Goal: Task Accomplishment & Management: Use online tool/utility

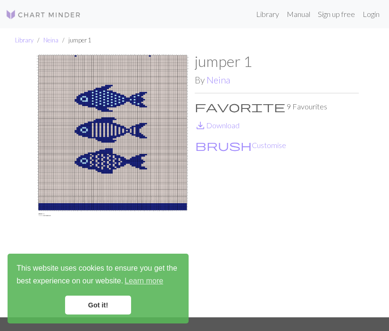
click at [107, 136] on img at bounding box center [113, 184] width 164 height 265
click at [127, 126] on img at bounding box center [113, 184] width 164 height 265
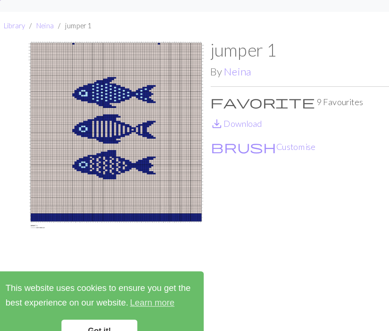
click at [97, 135] on img at bounding box center [113, 184] width 164 height 265
click at [221, 147] on button "brush Customise" at bounding box center [241, 145] width 92 height 12
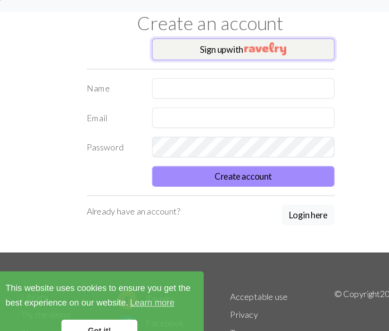
click at [252, 59] on img "button" at bounding box center [242, 60] width 36 height 11
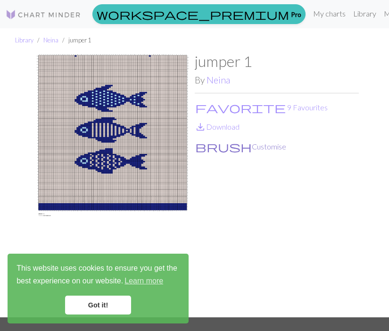
click at [223, 146] on button "brush Customise" at bounding box center [241, 147] width 92 height 12
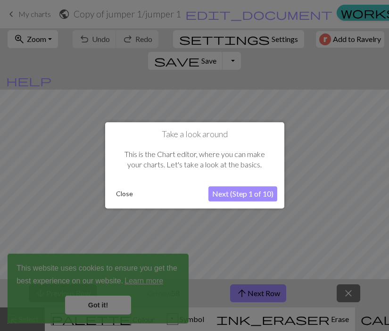
click at [125, 192] on button "Close" at bounding box center [124, 194] width 25 height 14
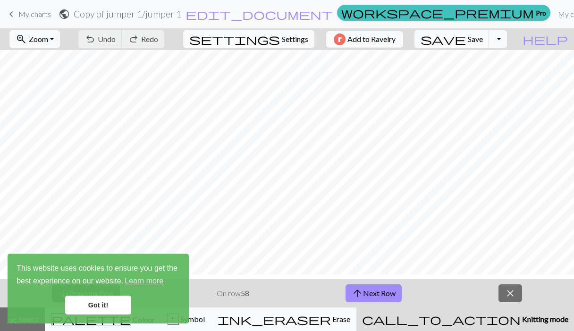
scroll to position [269, 0]
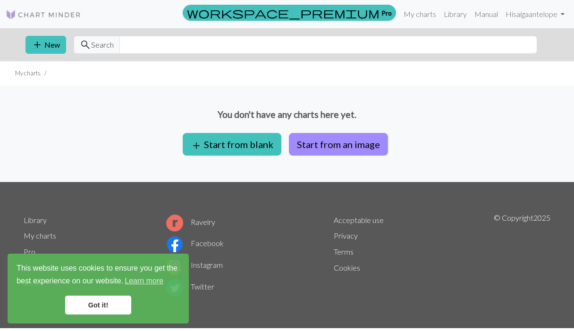
click at [572, 170] on div "You don't have any charts here yet. add Start from blank Start from an image" at bounding box center [287, 133] width 574 height 97
